Goal: Task Accomplishment & Management: Use online tool/utility

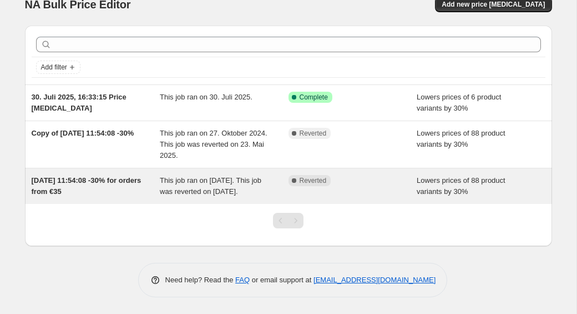
scroll to position [19, 0]
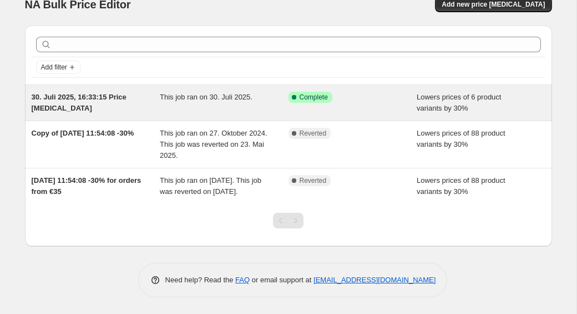
click at [296, 99] on icon at bounding box center [294, 97] width 11 height 11
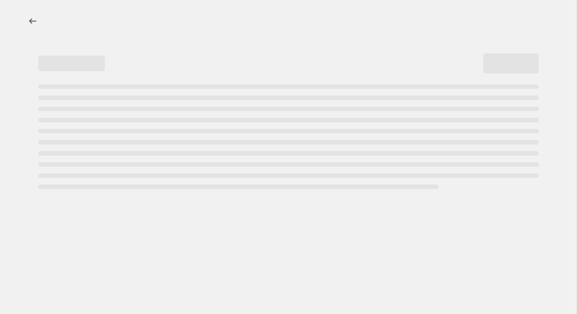
select select "percentage"
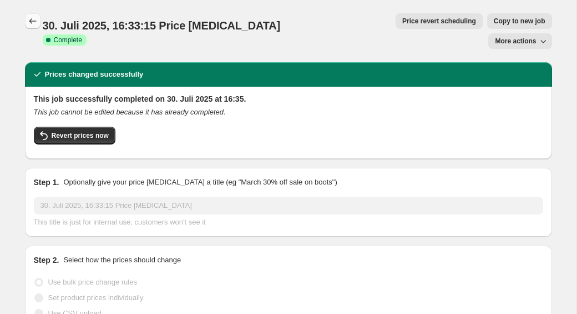
click at [27, 19] on icon "Price change jobs" at bounding box center [32, 21] width 11 height 11
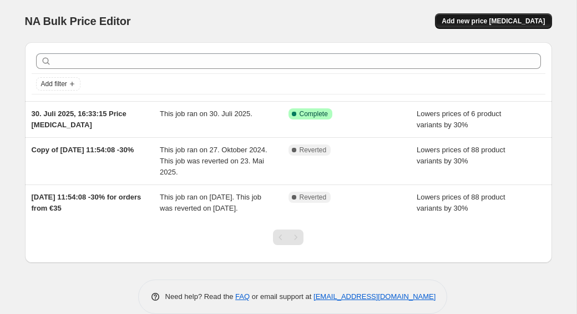
click at [490, 18] on span "Add new price [MEDICAL_DATA]" at bounding box center [493, 21] width 103 height 9
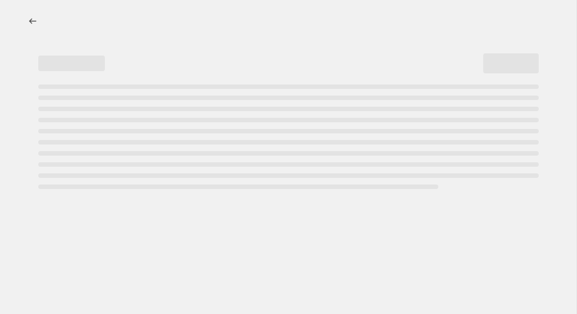
select select "percentage"
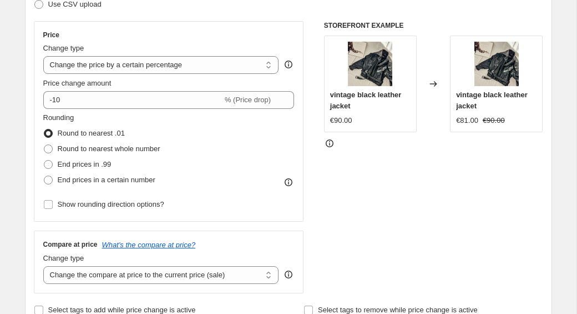
scroll to position [181, 0]
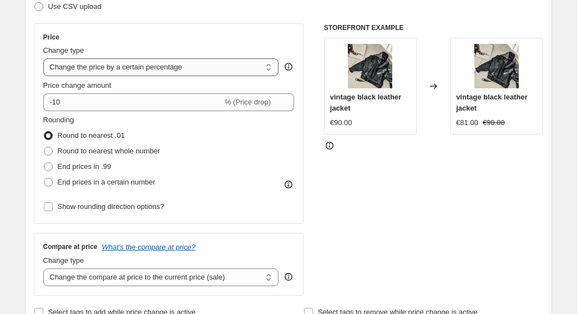
click at [235, 71] on select "Change the price to a certain amount Change the price by a certain amount Chang…" at bounding box center [161, 67] width 236 height 18
click at [43, 58] on select "Change the price to a certain amount Change the price by a certain amount Chang…" at bounding box center [161, 67] width 236 height 18
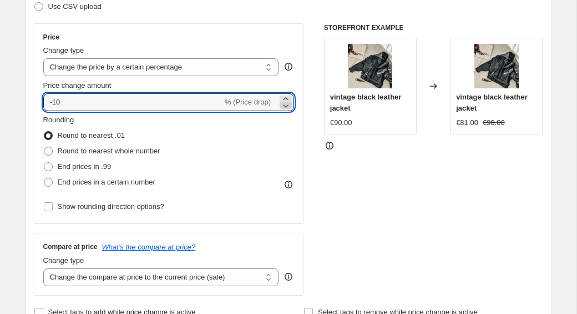
click at [287, 104] on icon at bounding box center [287, 105] width 6 height 3
type input "-1"
type input "-40"
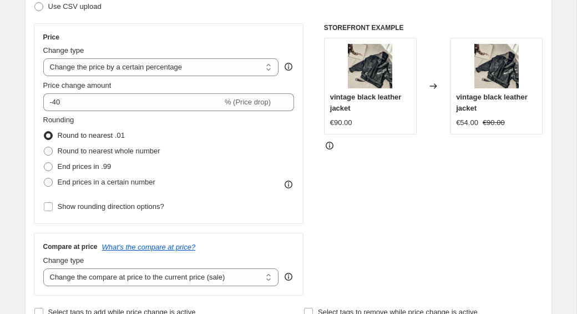
click at [330, 229] on div "STOREFRONT EXAMPLE vintage black leather jacket €90.00 Changed to vintage black…" at bounding box center [433, 159] width 219 height 272
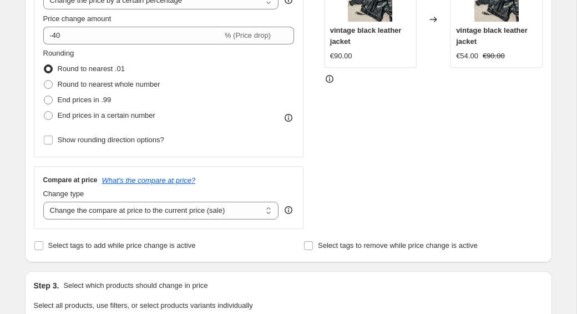
scroll to position [250, 0]
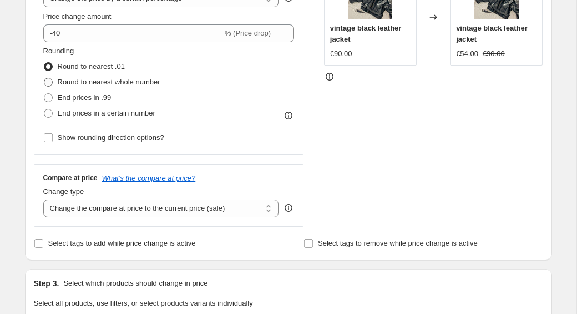
click at [48, 83] on span at bounding box center [48, 82] width 9 height 9
click at [44, 78] on input "Round to nearest whole number" at bounding box center [44, 78] width 1 height 1
radio input "true"
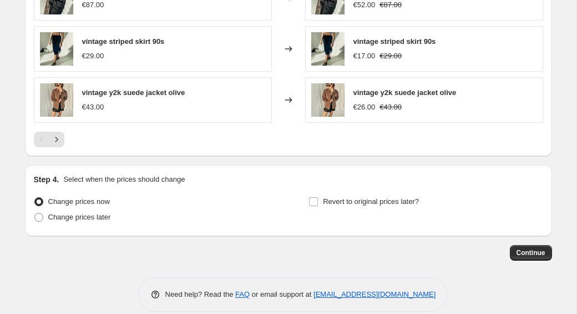
scroll to position [796, 0]
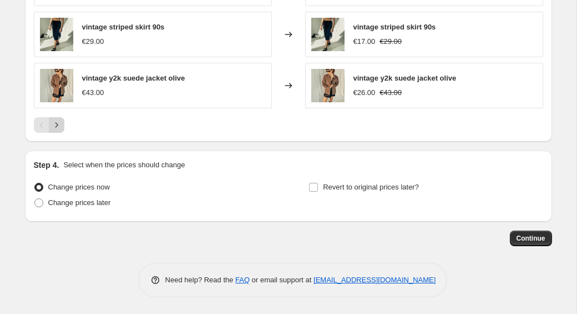
click at [58, 122] on icon "Next" at bounding box center [56, 124] width 11 height 11
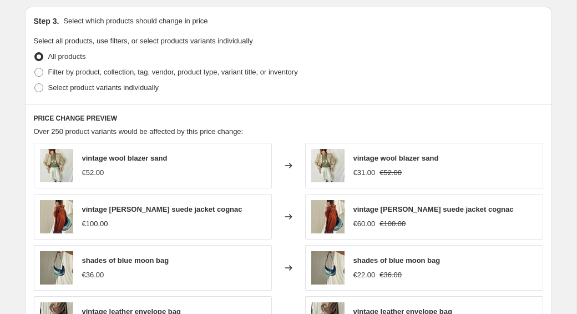
scroll to position [511, 0]
click at [40, 75] on span at bounding box center [38, 72] width 9 height 9
click at [35, 69] on input "Filter by product, collection, tag, vendor, product type, variant title, or inv…" at bounding box center [34, 68] width 1 height 1
radio input "true"
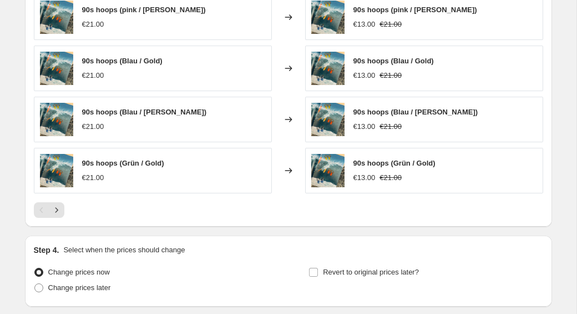
scroll to position [830, 0]
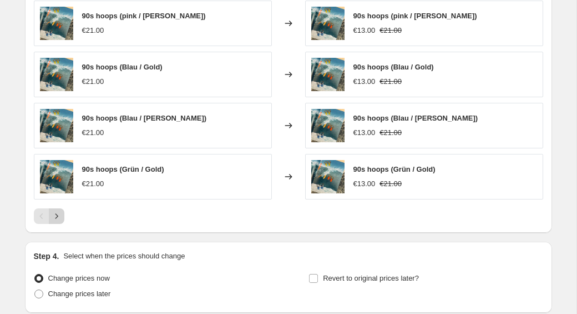
click at [60, 218] on icon "Next" at bounding box center [56, 215] width 11 height 11
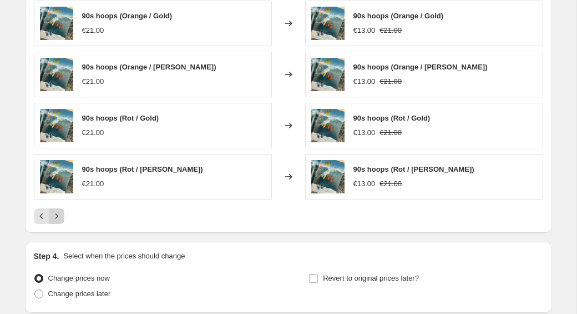
click at [60, 218] on icon "Next" at bounding box center [56, 215] width 11 height 11
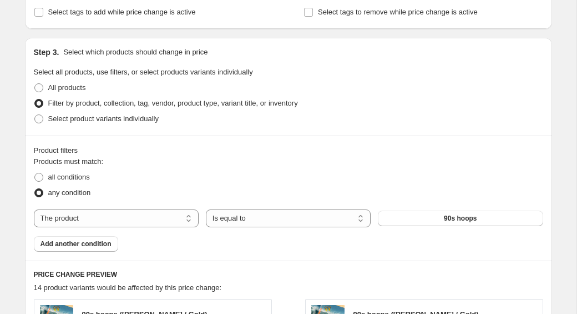
scroll to position [479, 0]
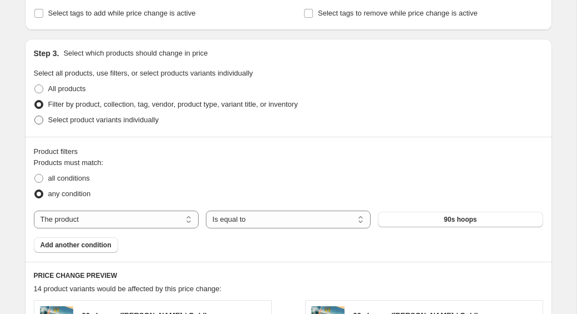
click at [40, 118] on span at bounding box center [38, 119] width 9 height 9
click at [35, 116] on input "Select product variants individually" at bounding box center [34, 115] width 1 height 1
radio input "true"
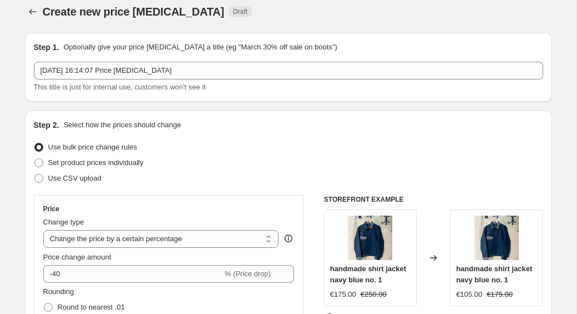
scroll to position [0, 0]
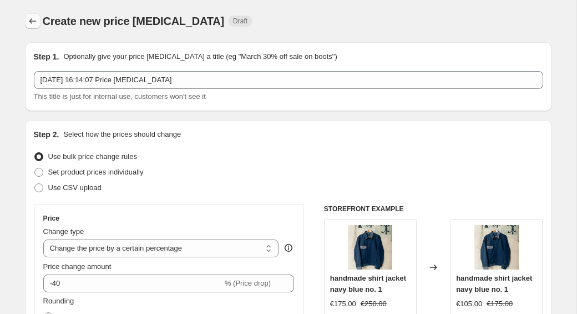
click at [30, 21] on icon "Price change jobs" at bounding box center [32, 21] width 11 height 11
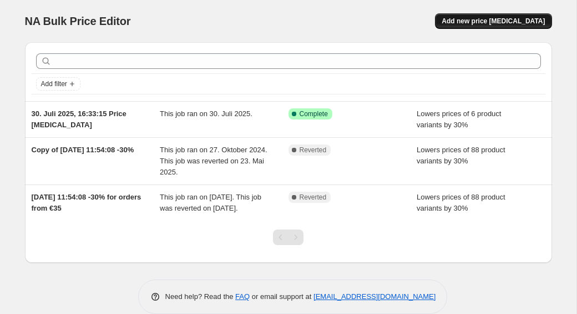
click at [465, 23] on span "Add new price change job" at bounding box center [493, 21] width 103 height 9
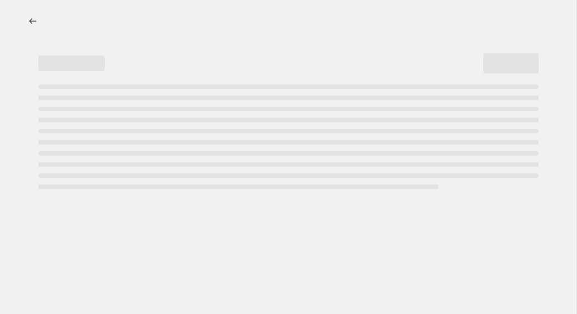
select select "percentage"
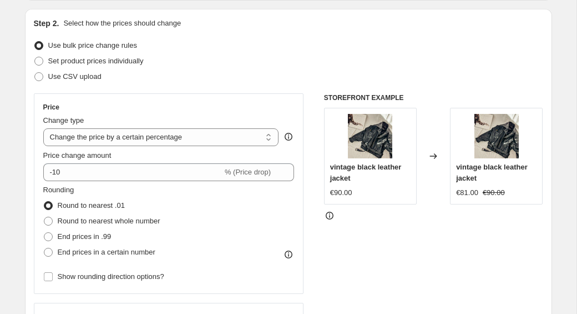
scroll to position [133, 0]
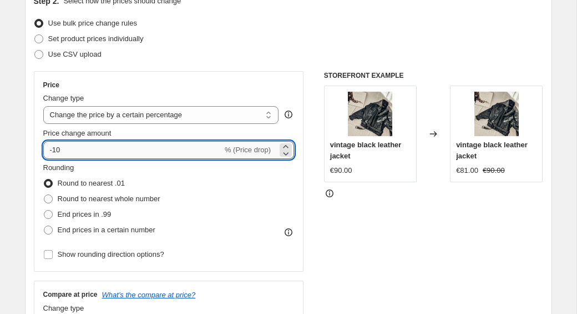
click at [74, 144] on input "-10" at bounding box center [132, 150] width 179 height 18
type input "-1"
type input "-50"
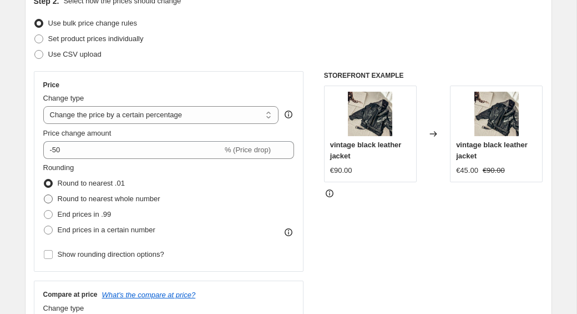
click at [46, 201] on span at bounding box center [48, 198] width 9 height 9
click at [44, 195] on input "Round to nearest whole number" at bounding box center [44, 194] width 1 height 1
radio input "true"
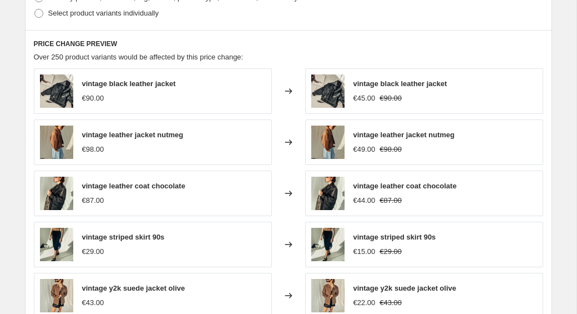
scroll to position [796, 0]
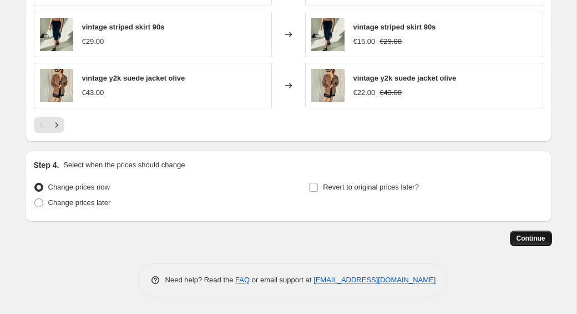
click at [528, 241] on span "Continue" at bounding box center [531, 238] width 29 height 9
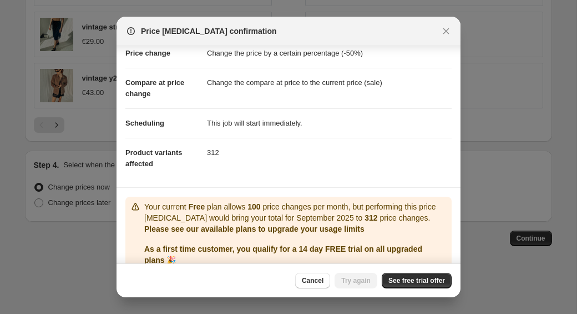
scroll to position [74, 0]
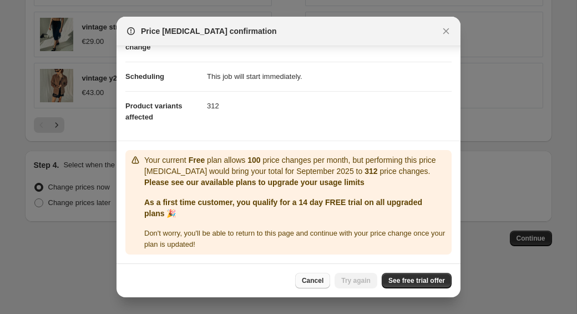
click at [304, 286] on button "Cancel" at bounding box center [312, 280] width 35 height 16
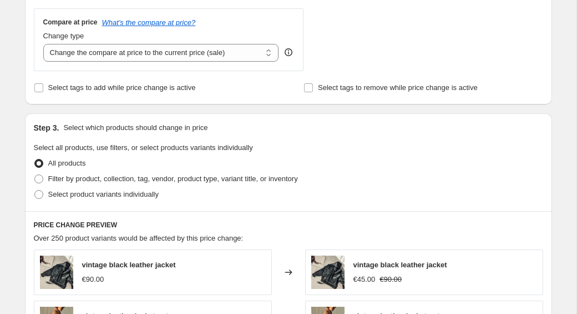
scroll to position [407, 0]
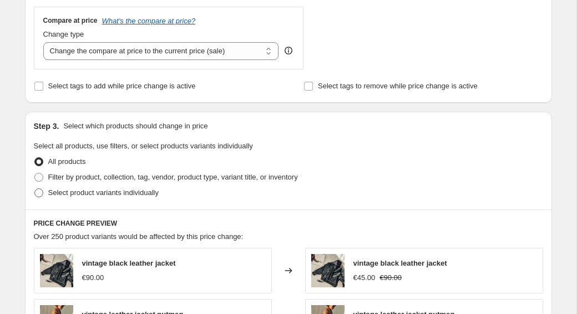
click at [43, 192] on span at bounding box center [39, 193] width 10 height 10
click at [35, 189] on input "Select product variants individually" at bounding box center [34, 188] width 1 height 1
radio input "true"
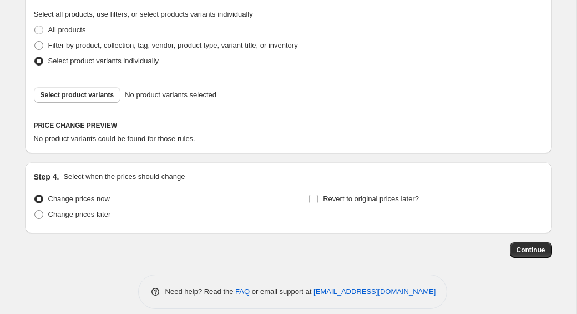
scroll to position [550, 0]
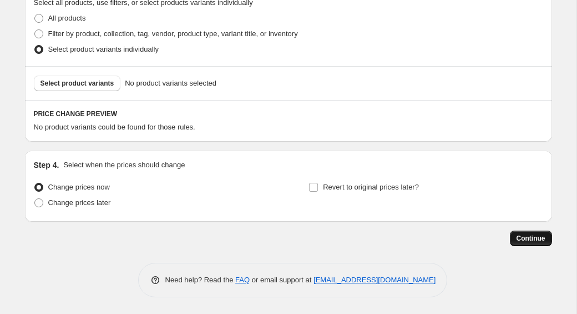
click at [512, 234] on button "Continue" at bounding box center [531, 238] width 42 height 16
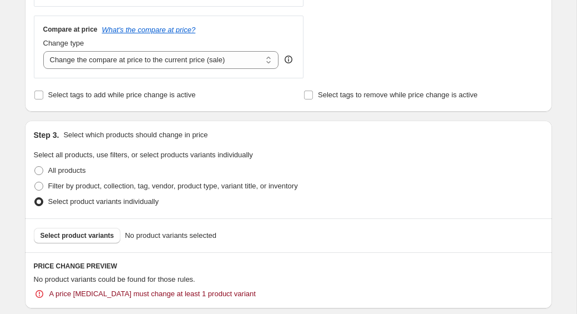
scroll to position [627, 0]
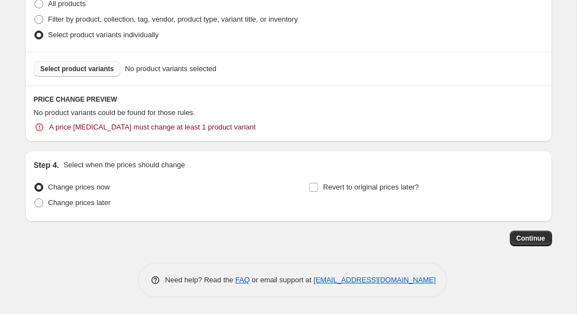
click at [85, 72] on span "Select product variants" at bounding box center [78, 68] width 74 height 9
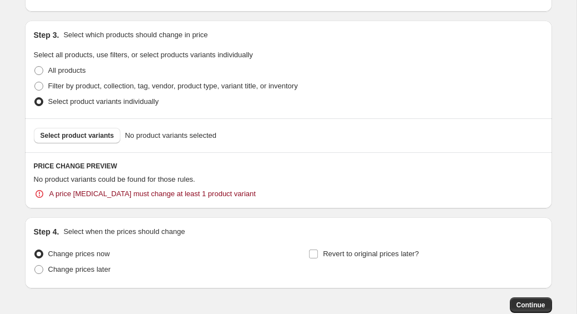
scroll to position [563, 0]
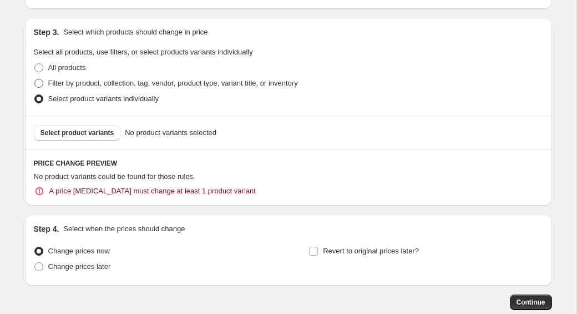
click at [37, 79] on span at bounding box center [38, 83] width 9 height 9
click at [35, 79] on input "Filter by product, collection, tag, vendor, product type, variant title, or inv…" at bounding box center [34, 79] width 1 height 1
radio input "true"
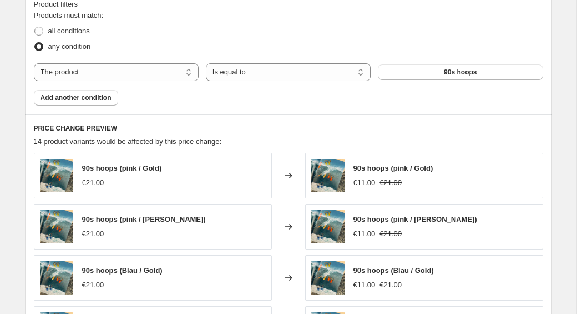
scroll to position [629, 0]
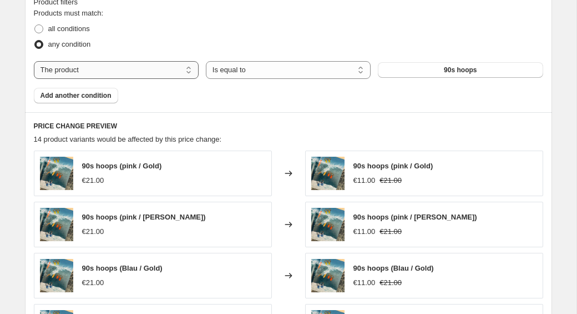
click at [189, 68] on select "The product The product's collection The product's vendor The product's type Th…" at bounding box center [116, 70] width 165 height 18
click at [34, 61] on select "The product The product's collection The product's vendor The product's type Th…" at bounding box center [116, 70] width 165 height 18
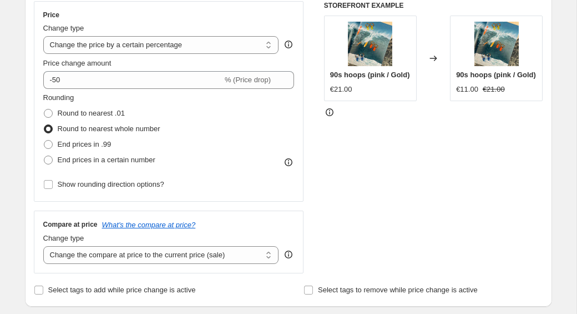
scroll to position [0, 0]
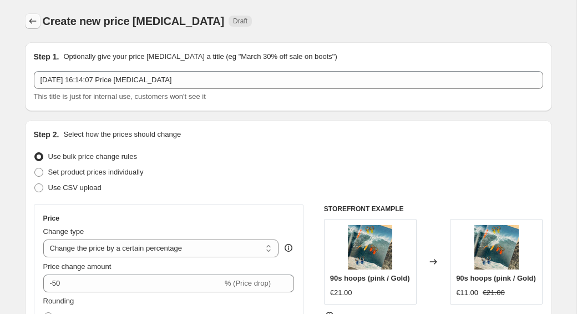
click at [32, 23] on icon "Price change jobs" at bounding box center [32, 21] width 11 height 11
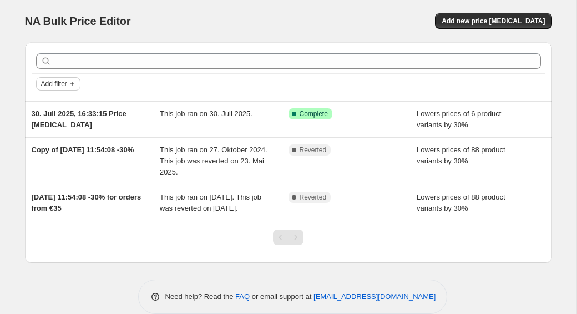
click at [65, 82] on span "Add filter" at bounding box center [54, 83] width 26 height 9
click at [492, 17] on span "Add new price change job" at bounding box center [493, 21] width 103 height 9
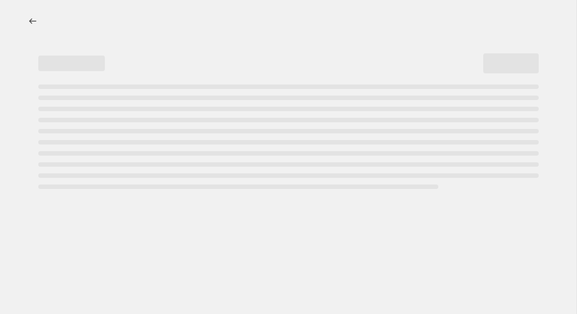
select select "percentage"
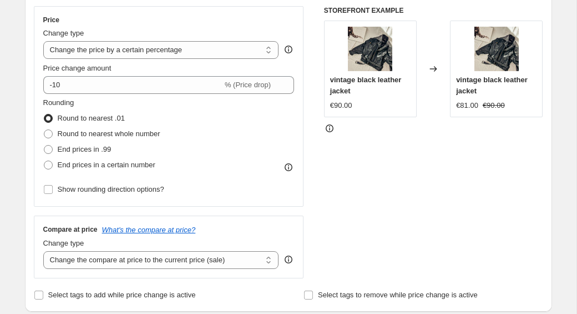
scroll to position [194, 0]
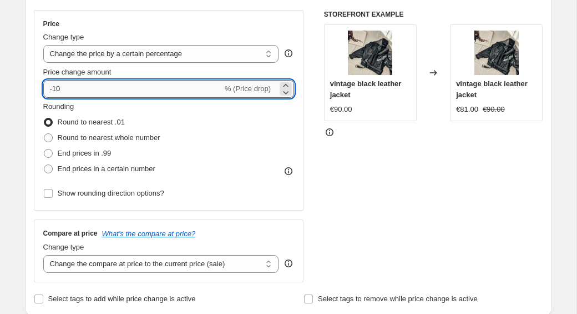
click at [95, 92] on input "-10" at bounding box center [132, 89] width 179 height 18
type input "-1"
type input "-60"
click at [379, 209] on div "STOREFRONT EXAMPLE vintage black leather jacket €90.00 Changed to vintage black…" at bounding box center [433, 146] width 219 height 272
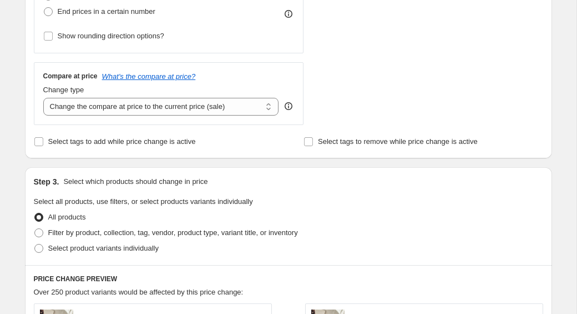
scroll to position [356, 0]
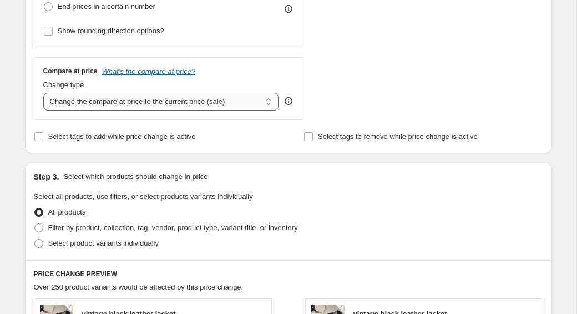
click at [253, 106] on select "Change the compare at price to the current price (sale) Change the compare at p…" at bounding box center [161, 102] width 236 height 18
click at [43, 93] on select "Change the compare at price to the current price (sale) Change the compare at p…" at bounding box center [161, 102] width 236 height 18
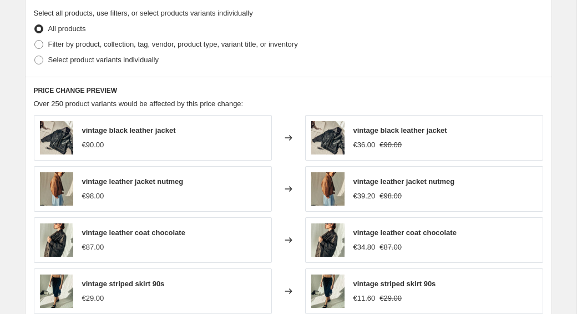
scroll to position [540, 0]
click at [41, 44] on span at bounding box center [38, 43] width 9 height 9
click at [35, 40] on input "Filter by product, collection, tag, vendor, product type, variant title, or inv…" at bounding box center [34, 39] width 1 height 1
radio input "true"
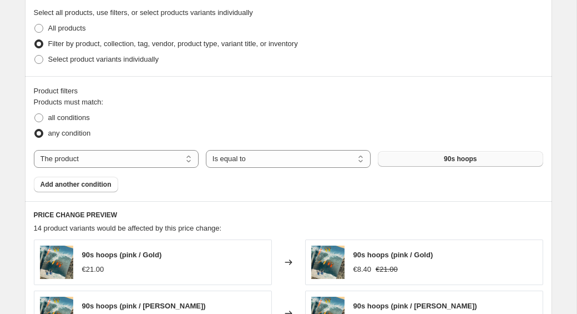
click at [447, 153] on button "90s hoops" at bounding box center [460, 159] width 165 height 16
